Goal: Find specific page/section: Find specific page/section

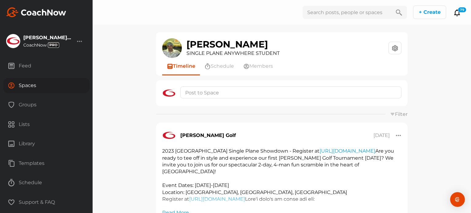
click at [24, 82] on div "Spaces" at bounding box center [46, 85] width 86 height 15
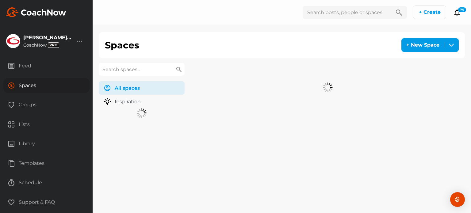
click at [136, 70] on input "text" at bounding box center [142, 69] width 86 height 13
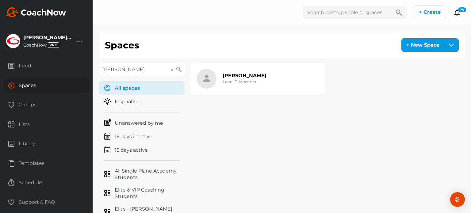
type input "[PERSON_NAME]"
click at [237, 78] on h2 "[PERSON_NAME]" at bounding box center [245, 75] width 44 height 6
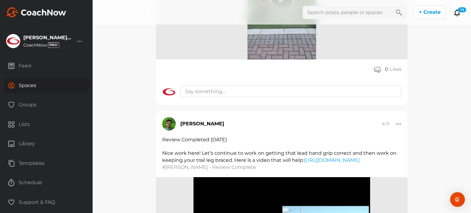
scroll to position [1134, 0]
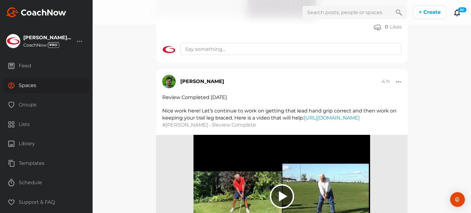
click at [28, 85] on div "Spaces" at bounding box center [46, 85] width 86 height 15
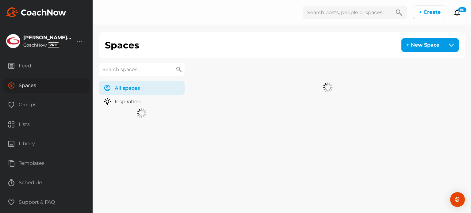
click at [147, 70] on input "text" at bounding box center [142, 69] width 86 height 13
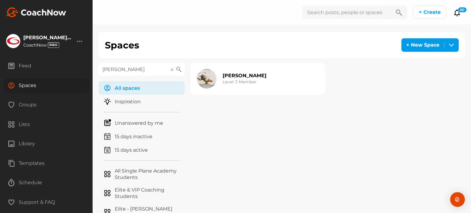
type input "[PERSON_NAME]"
click at [235, 79] on h3 "Level 3 Member" at bounding box center [240, 82] width 34 height 6
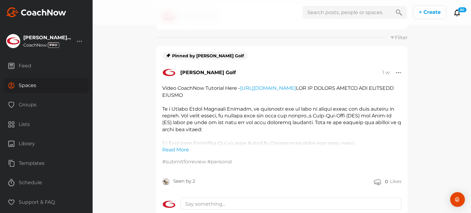
scroll to position [61, 0]
